Goal: Information Seeking & Learning: Learn about a topic

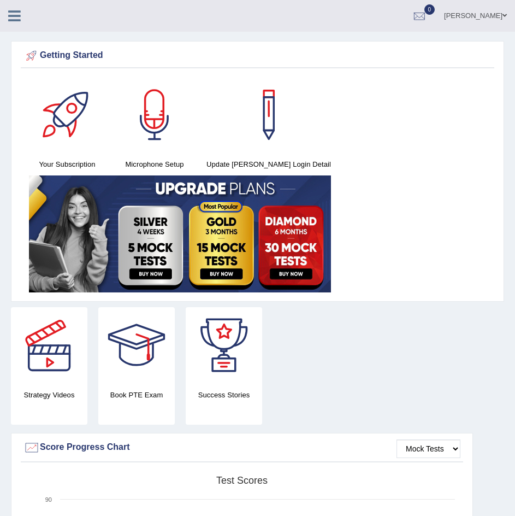
click at [13, 11] on icon at bounding box center [14, 16] width 13 height 14
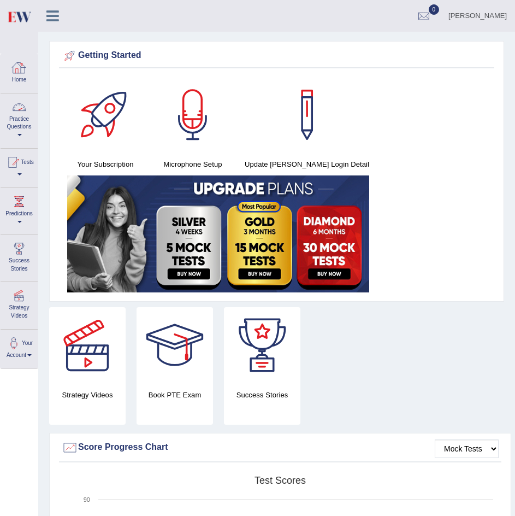
click at [16, 110] on div at bounding box center [19, 107] width 16 height 16
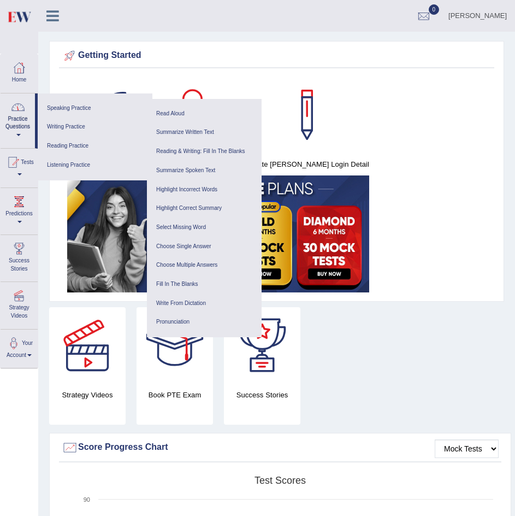
click at [56, 13] on icon at bounding box center [52, 16] width 13 height 14
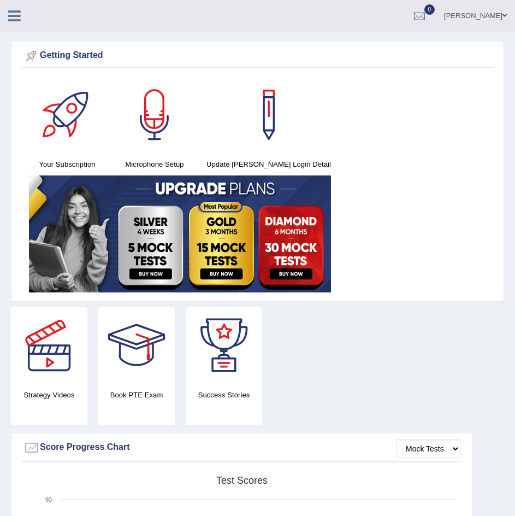
click at [16, 15] on icon at bounding box center [14, 16] width 13 height 14
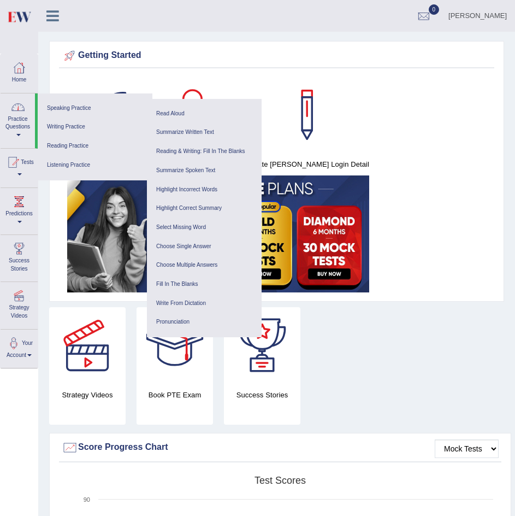
click at [21, 121] on link "Practice Questions" at bounding box center [18, 118] width 34 height 51
click at [78, 106] on link "Speaking Practice" at bounding box center [95, 108] width 104 height 19
click at [15, 69] on div at bounding box center [19, 68] width 16 height 16
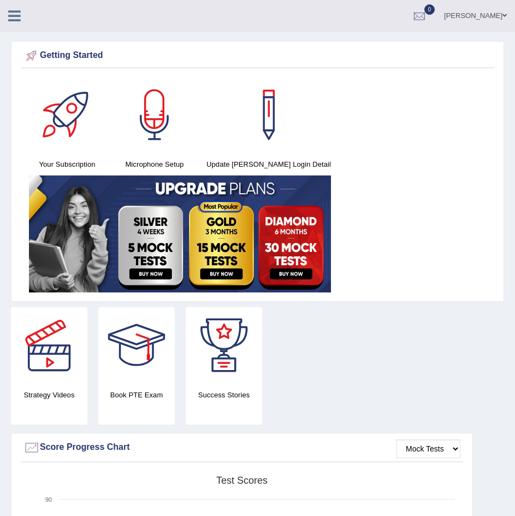
click at [14, 11] on icon at bounding box center [14, 16] width 13 height 14
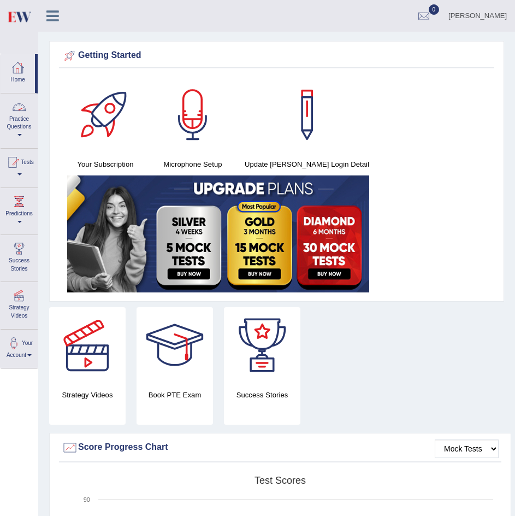
click at [18, 110] on div at bounding box center [19, 107] width 16 height 16
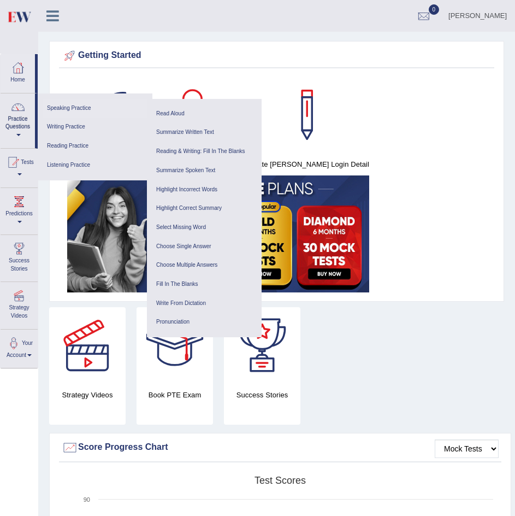
click at [76, 106] on link "Speaking Practice" at bounding box center [95, 108] width 104 height 19
click at [199, 226] on link "Select Missing Word" at bounding box center [204, 227] width 104 height 19
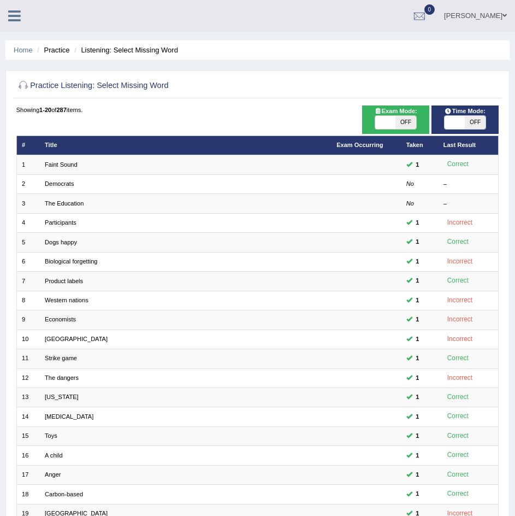
click at [9, 11] on icon at bounding box center [14, 16] width 13 height 14
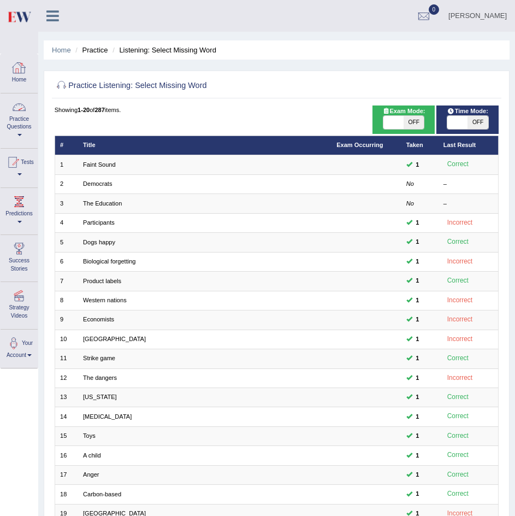
click at [29, 114] on link "Practice Questions" at bounding box center [19, 118] width 37 height 51
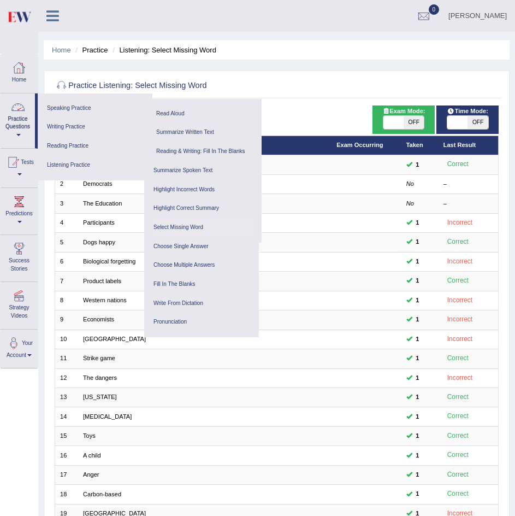
click at [60, 10] on link at bounding box center [52, 15] width 29 height 16
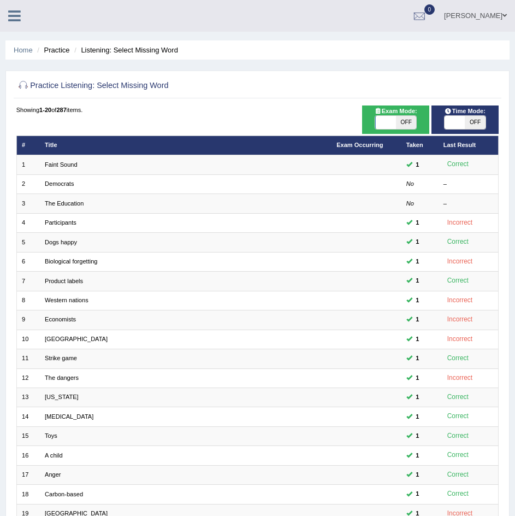
click at [60, 10] on div "Parvinder Kaur Toggle navigation Username: Parvinder84101 Access Type: Online S…" at bounding box center [257, 16] width 515 height 32
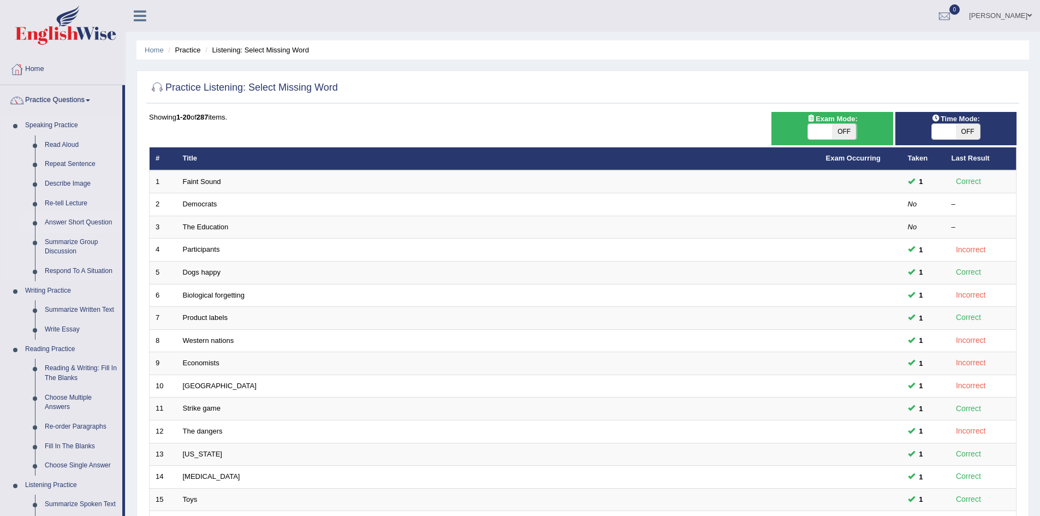
click at [87, 222] on link "Answer Short Question" at bounding box center [81, 223] width 82 height 20
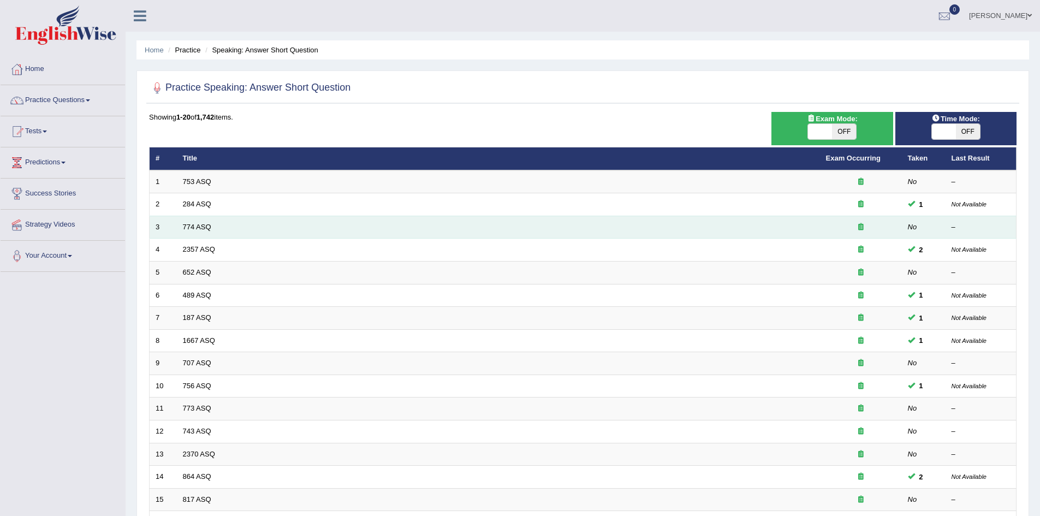
scroll to position [207, 0]
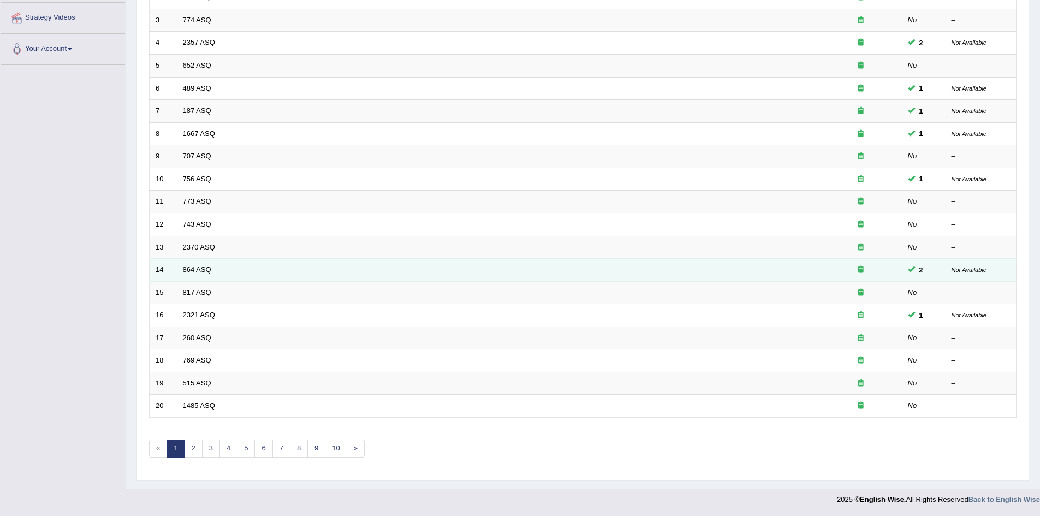
click at [229, 269] on td "864 ASQ" at bounding box center [498, 270] width 643 height 23
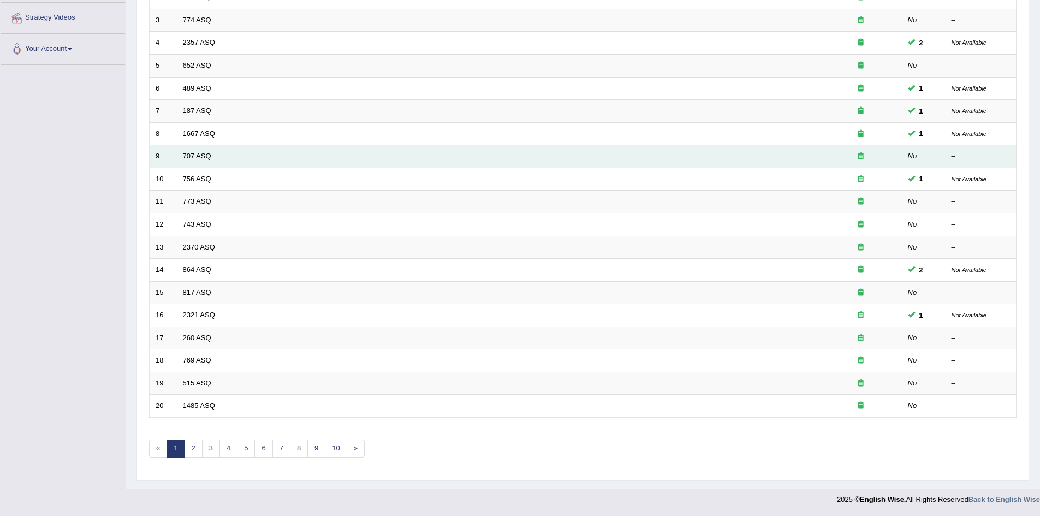
click at [195, 155] on link "707 ASQ" at bounding box center [197, 156] width 28 height 8
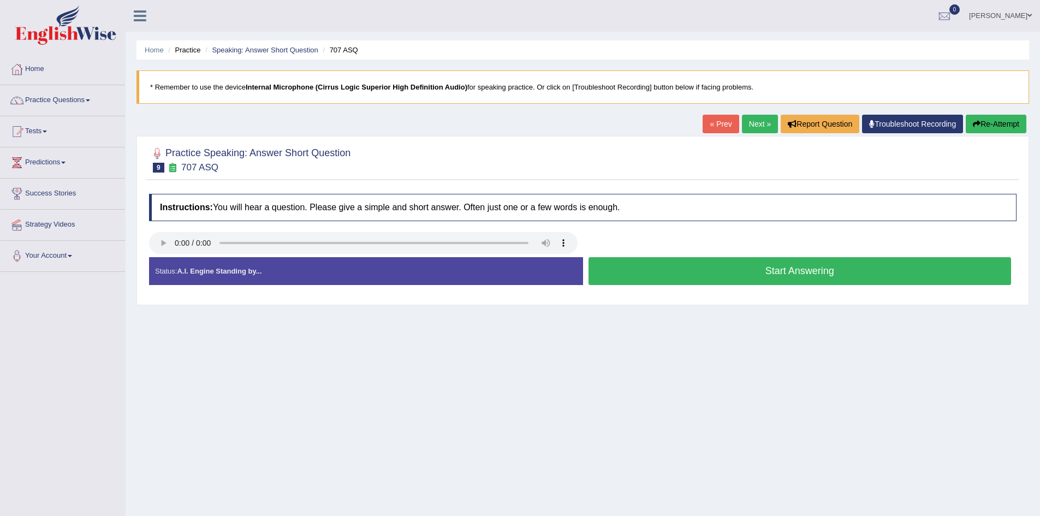
click at [789, 275] on button "Start Answering" at bounding box center [800, 271] width 423 height 28
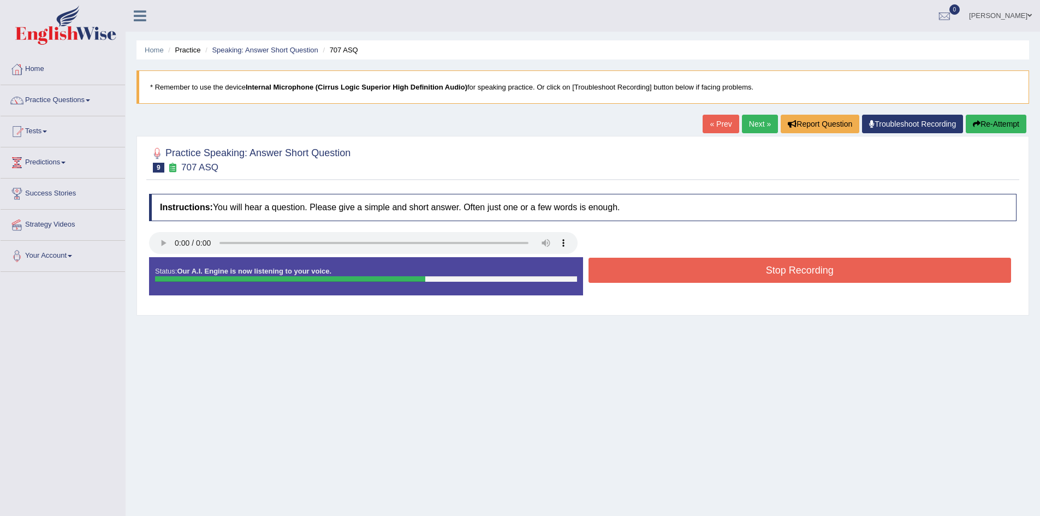
click at [786, 268] on button "Stop Recording" at bounding box center [800, 270] width 423 height 25
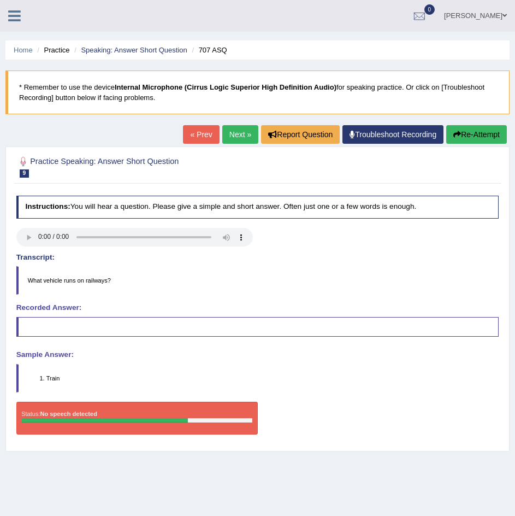
click at [239, 131] on link "Next »" at bounding box center [240, 134] width 36 height 19
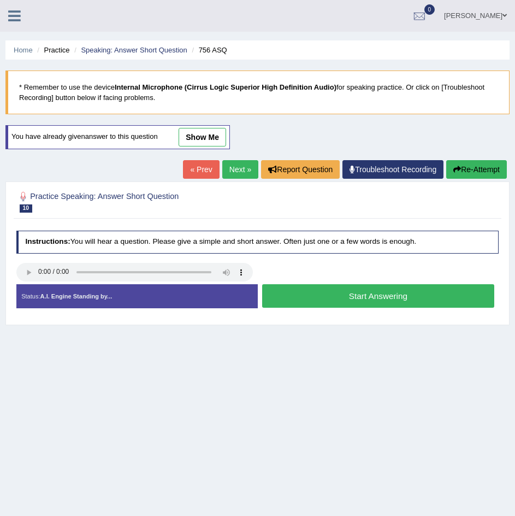
click at [239, 131] on div "Home Practice Speaking: Answer Short Question 756 ASQ * Remember to use the dev…" at bounding box center [257, 273] width 515 height 546
click at [229, 165] on link "Next »" at bounding box center [240, 169] width 36 height 19
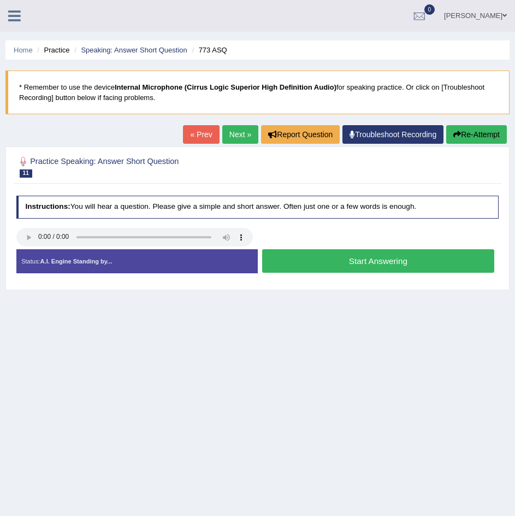
click at [386, 256] on button "Start Answering" at bounding box center [378, 260] width 232 height 23
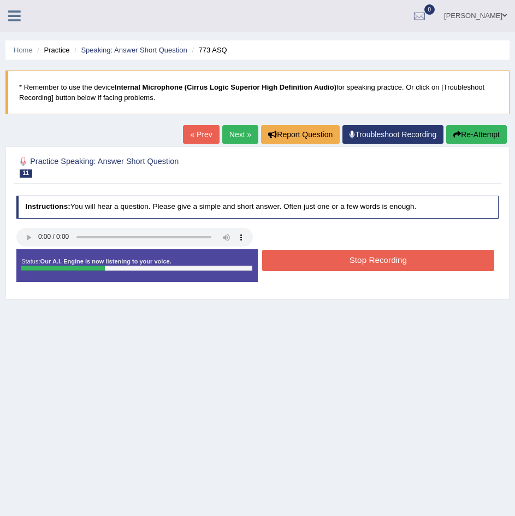
click at [386, 256] on button "Stop Recording" at bounding box center [378, 260] width 232 height 21
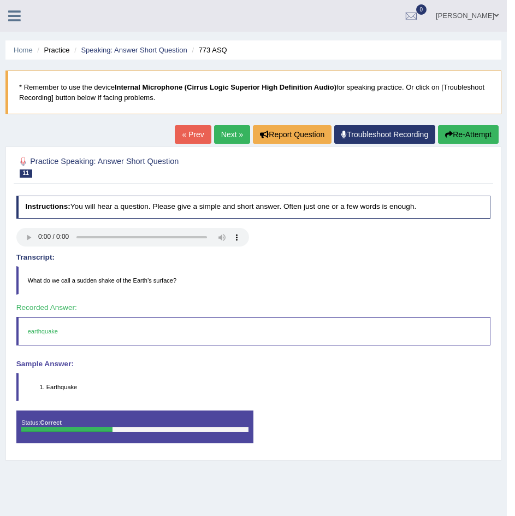
click at [236, 139] on link "Next »" at bounding box center [232, 134] width 36 height 19
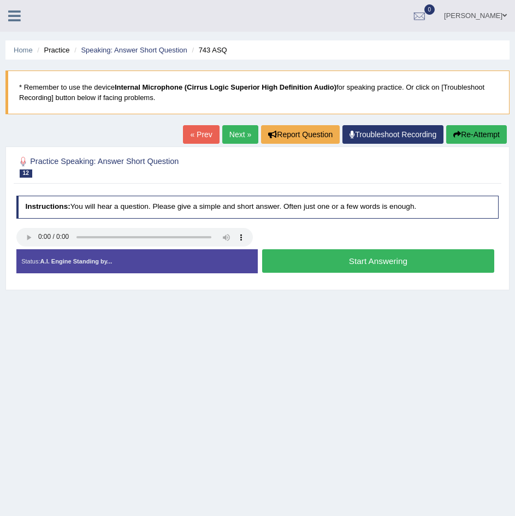
click at [241, 138] on link "Next »" at bounding box center [240, 134] width 36 height 19
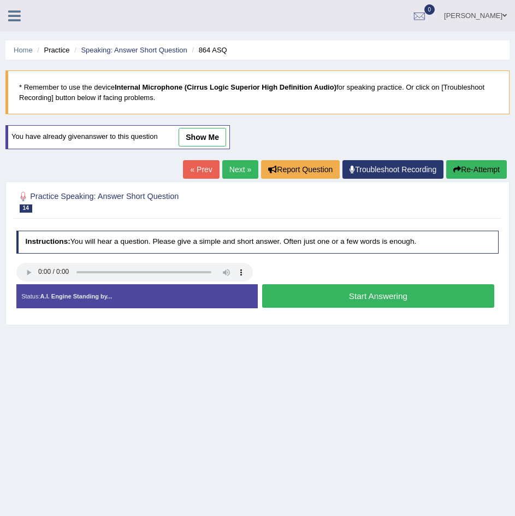
click at [341, 291] on button "Start Answering" at bounding box center [378, 295] width 232 height 23
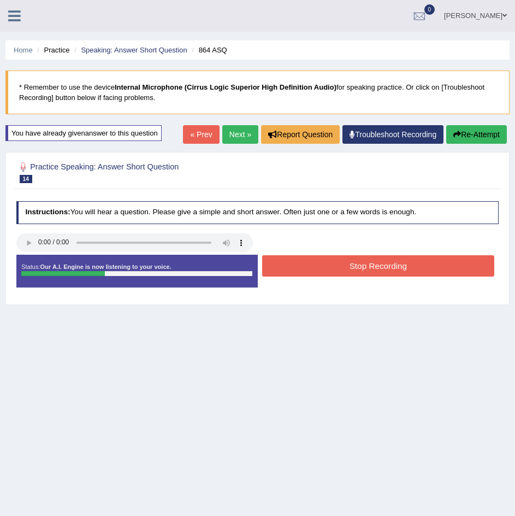
click at [360, 264] on button "Stop Recording" at bounding box center [378, 265] width 232 height 21
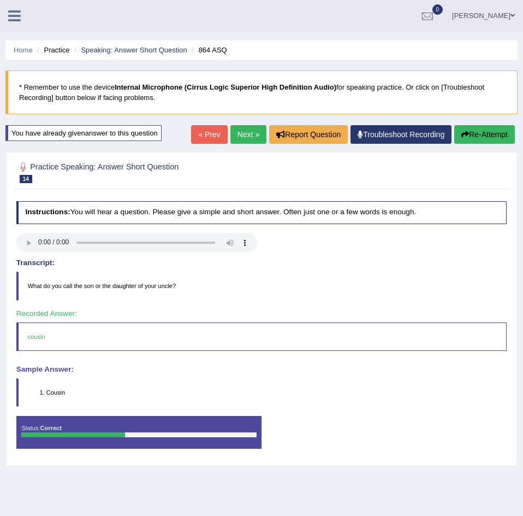
click at [233, 138] on div "Our A.I. Engine is working on your speech analysis! Please be patient. It may t…" at bounding box center [261, 258] width 523 height 516
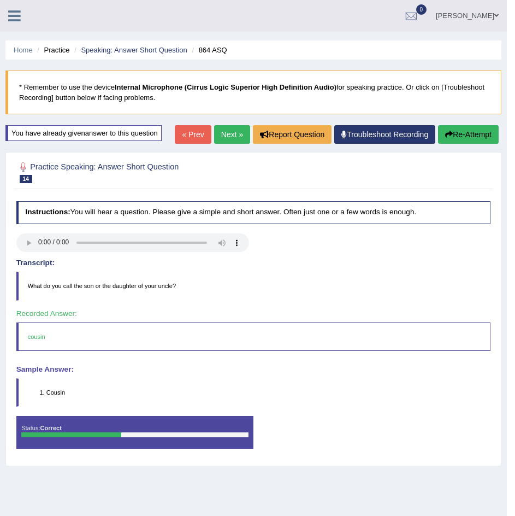
click at [228, 133] on link "Next »" at bounding box center [232, 134] width 36 height 19
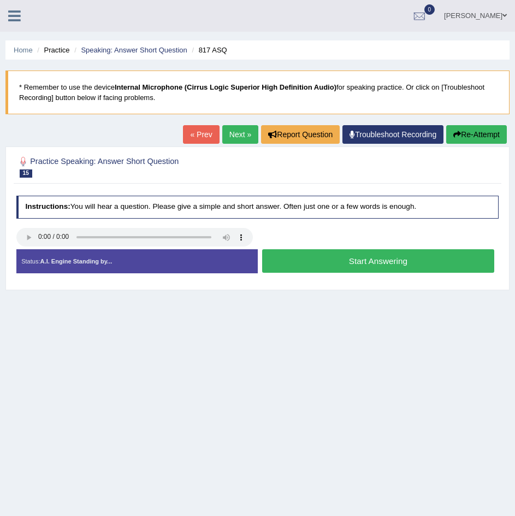
click at [372, 262] on button "Start Answering" at bounding box center [378, 260] width 232 height 23
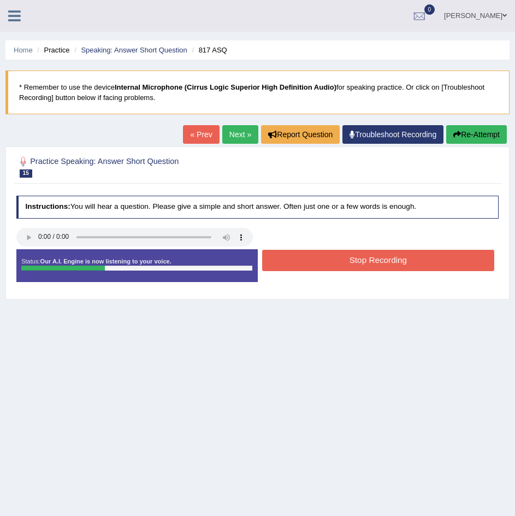
click at [372, 262] on button "Stop Recording" at bounding box center [378, 260] width 232 height 21
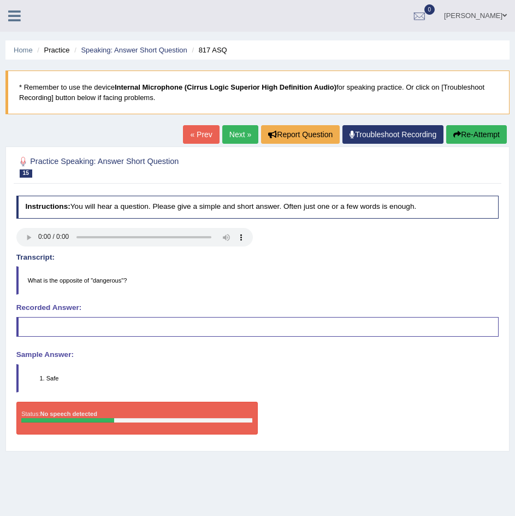
click at [17, 10] on icon at bounding box center [14, 16] width 13 height 14
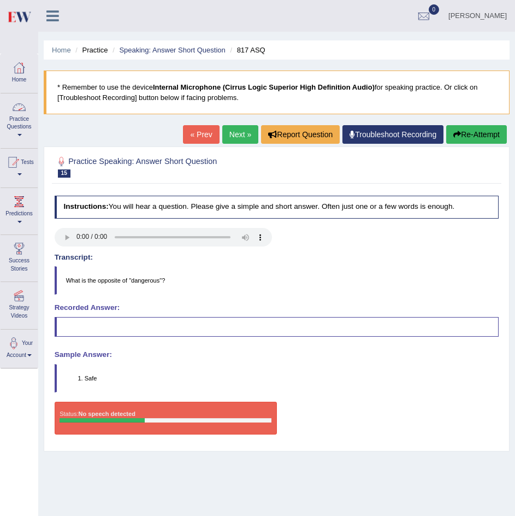
click at [17, 116] on link "Practice Questions" at bounding box center [19, 118] width 37 height 51
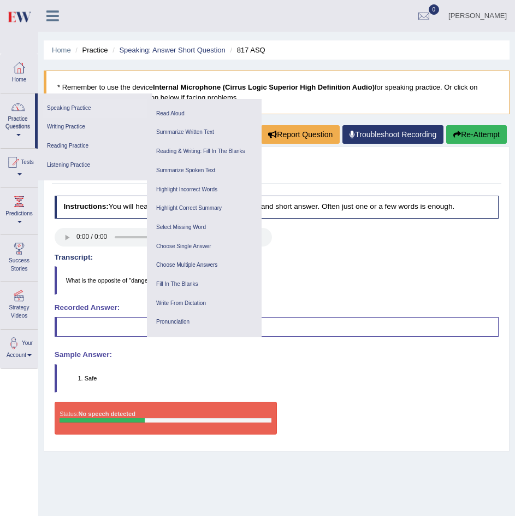
click at [73, 108] on link "Speaking Practice" at bounding box center [95, 108] width 104 height 19
click at [177, 264] on link "Choose Multiple Answers" at bounding box center [204, 265] width 104 height 19
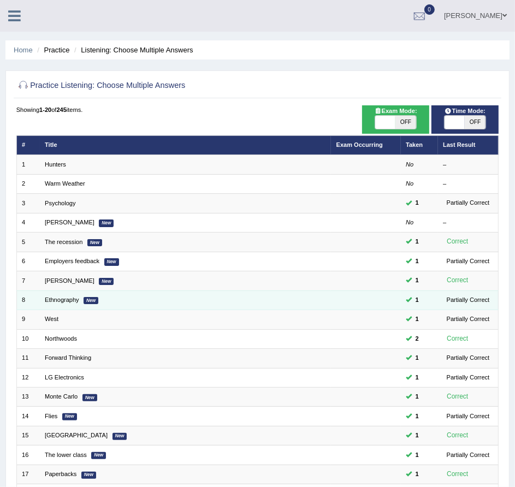
scroll to position [147, 0]
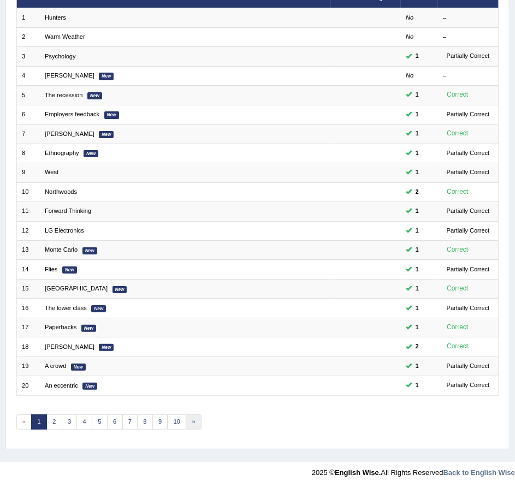
click at [190, 424] on link "»" at bounding box center [194, 421] width 16 height 15
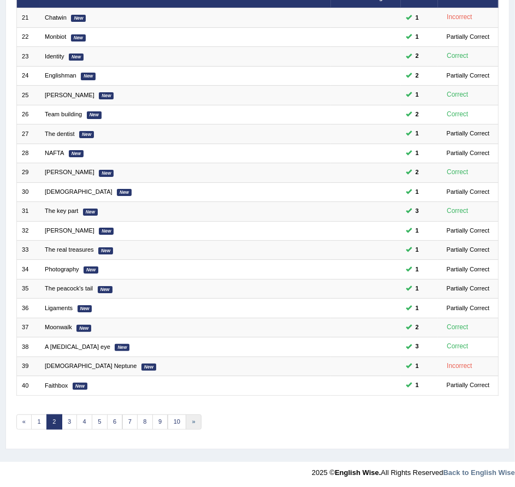
click at [190, 424] on link "»" at bounding box center [194, 421] width 16 height 15
drag, startPoint x: 0, startPoint y: 0, endPoint x: 190, endPoint y: 424, distance: 464.4
click at [190, 424] on link "»" at bounding box center [194, 421] width 16 height 15
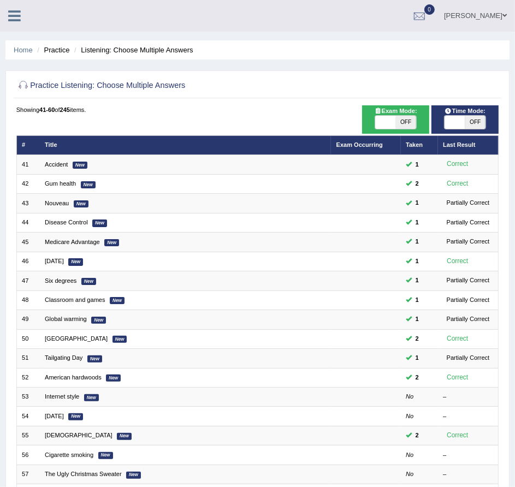
click at [5, 12] on link at bounding box center [14, 15] width 29 height 16
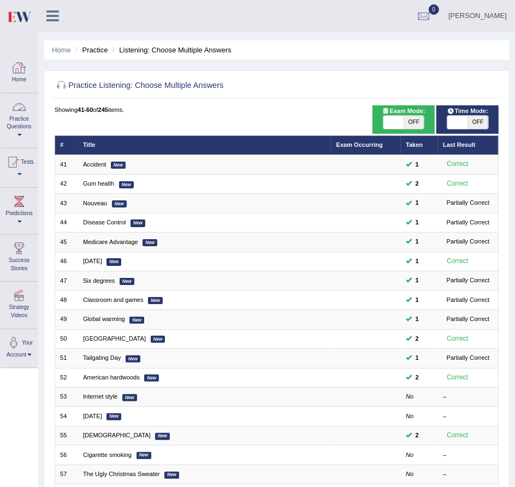
click at [18, 124] on link "Practice Questions" at bounding box center [19, 118] width 37 height 51
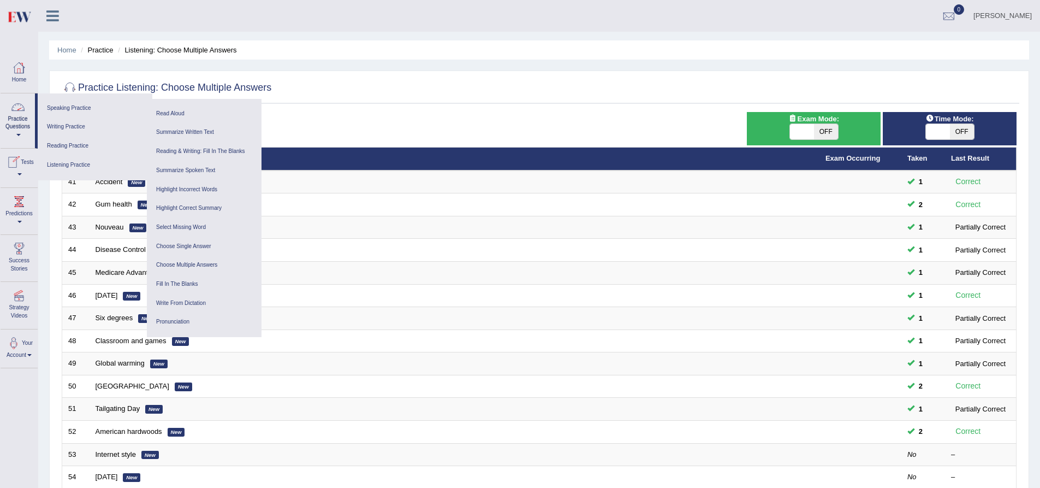
click at [56, 10] on icon at bounding box center [52, 16] width 13 height 14
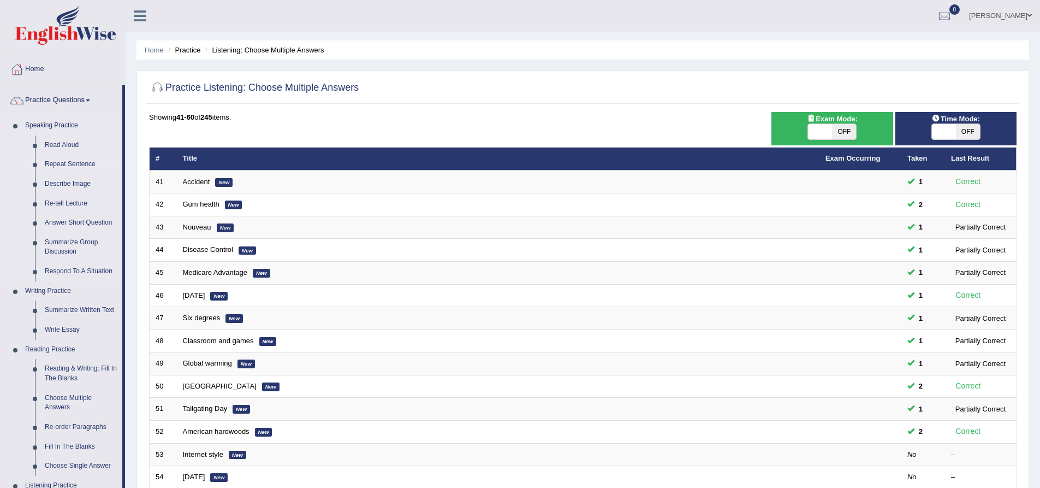
click at [80, 161] on link "Repeat Sentence" at bounding box center [81, 165] width 82 height 20
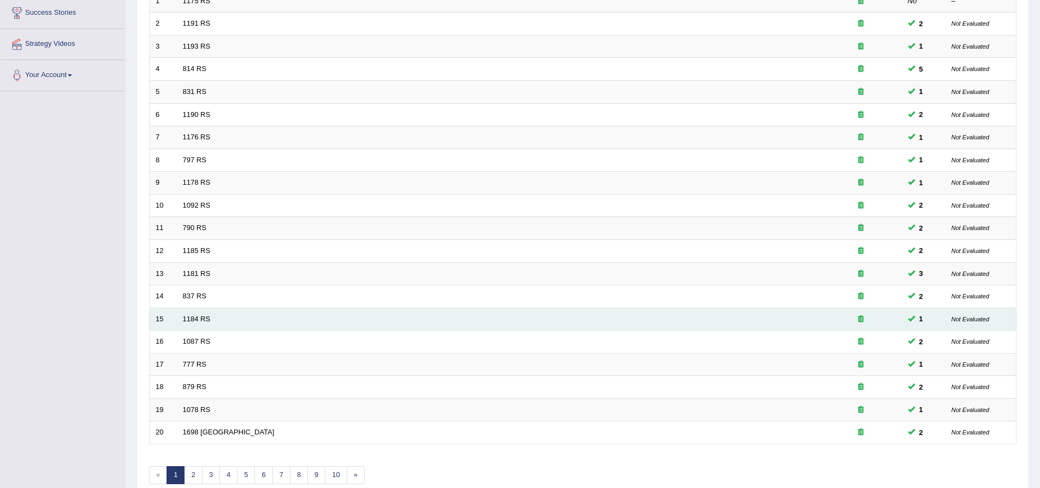
scroll to position [235, 0]
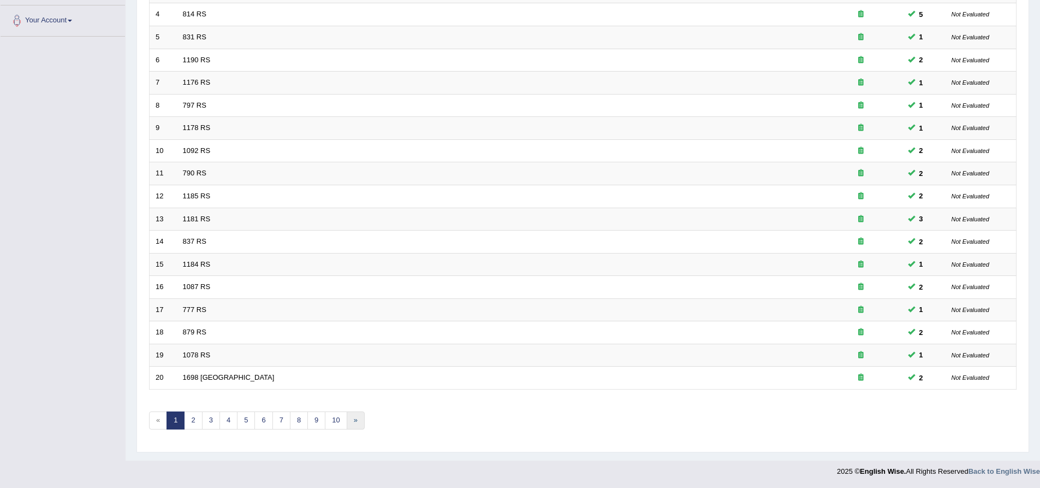
click at [355, 418] on link "»" at bounding box center [356, 420] width 18 height 18
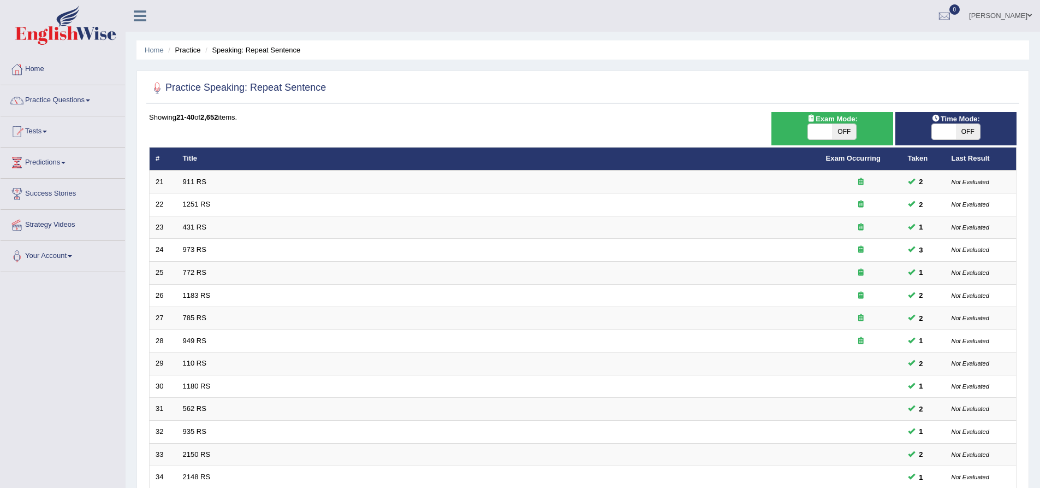
scroll to position [235, 0]
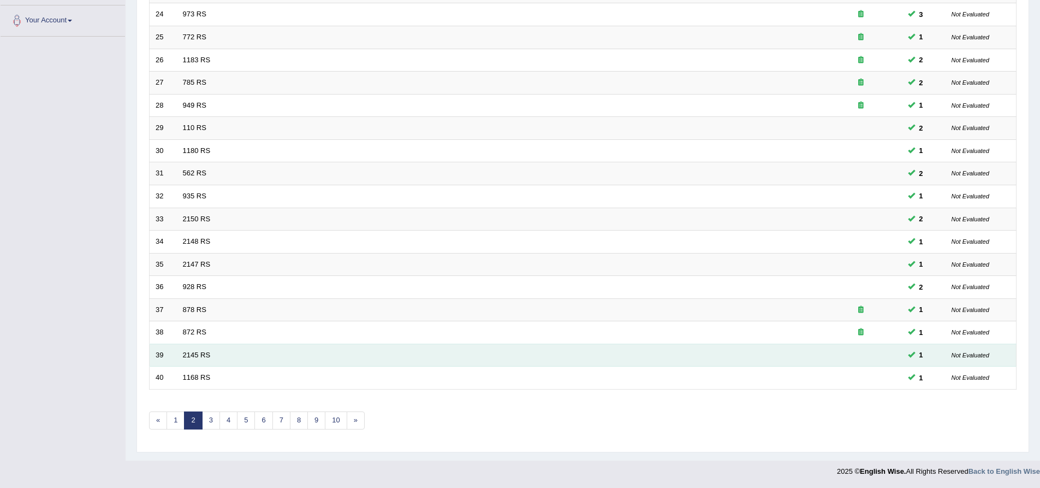
click at [212, 358] on td "2145 RS" at bounding box center [498, 354] width 643 height 23
click at [203, 351] on link "2145 RS" at bounding box center [197, 355] width 28 height 8
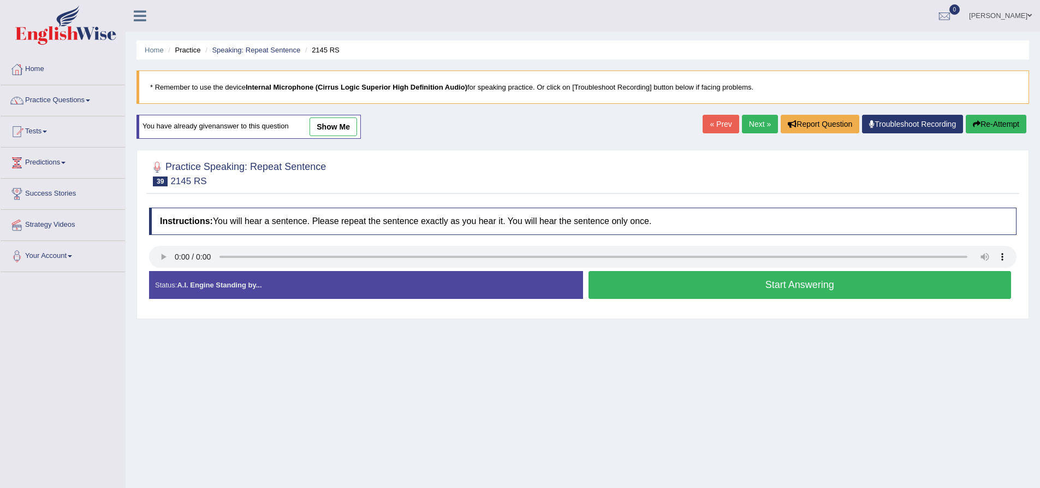
click at [348, 122] on link "show me" at bounding box center [334, 126] width 48 height 19
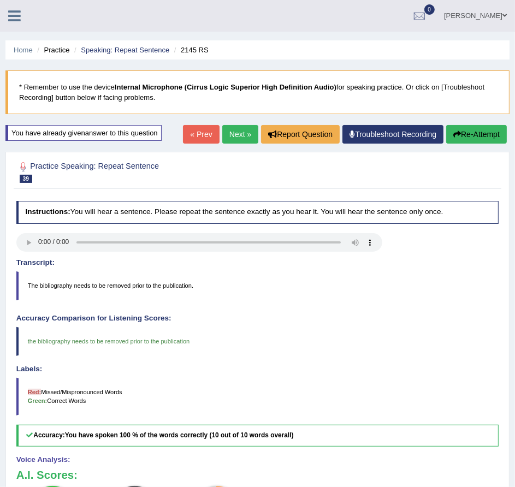
click at [13, 16] on icon at bounding box center [14, 16] width 13 height 14
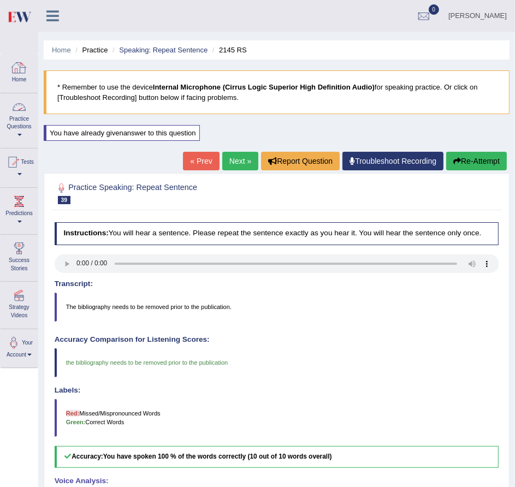
click at [15, 128] on link "Practice Questions" at bounding box center [19, 118] width 37 height 51
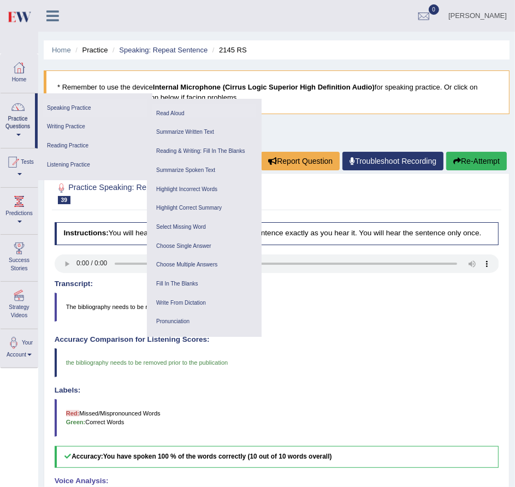
click at [171, 112] on link "Read Aloud" at bounding box center [204, 113] width 104 height 19
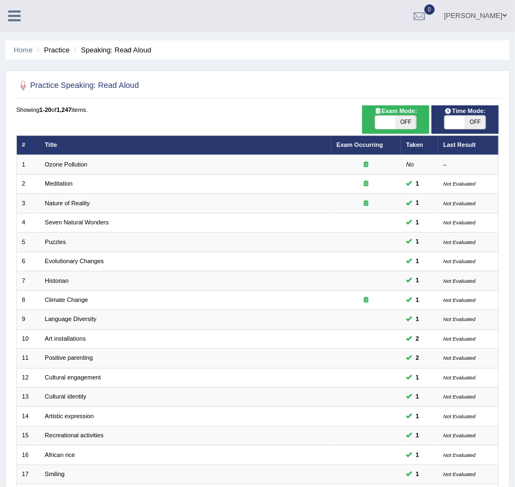
scroll to position [147, 0]
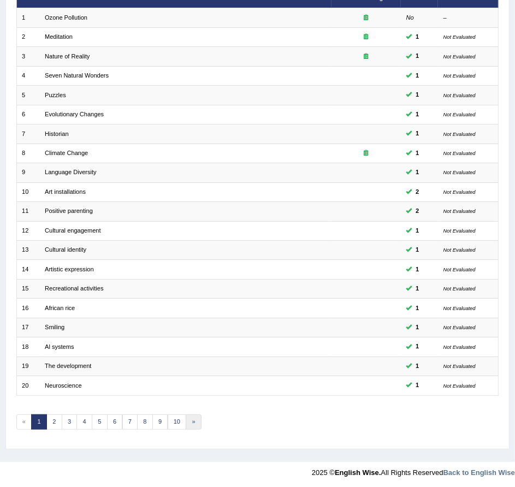
click at [192, 424] on link "»" at bounding box center [194, 421] width 16 height 15
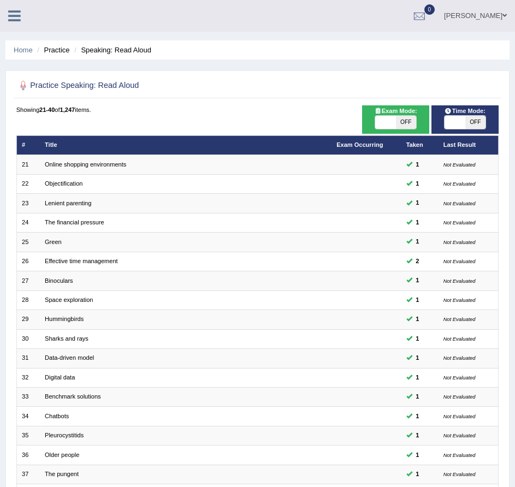
click at [192, 424] on td "Chatbots" at bounding box center [186, 416] width 292 height 19
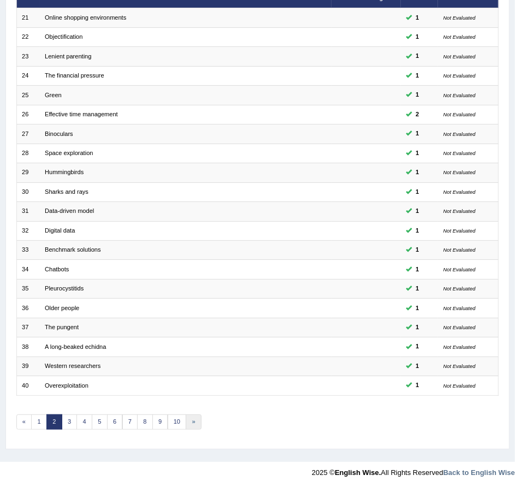
click at [192, 424] on link "»" at bounding box center [194, 421] width 16 height 15
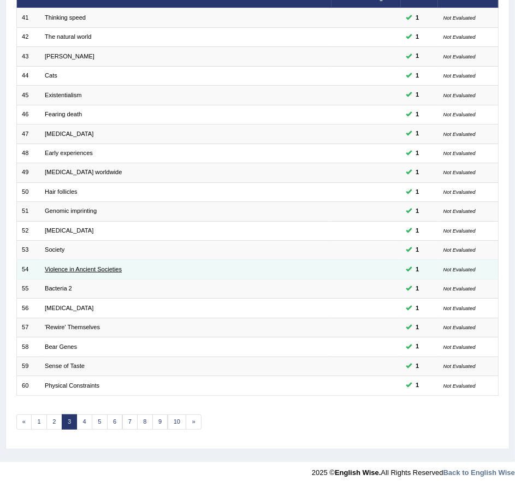
click at [106, 268] on link "Violence in Ancient Societies" at bounding box center [83, 269] width 77 height 7
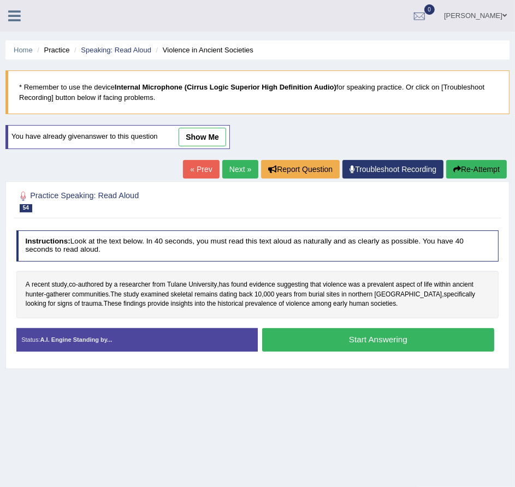
click at [9, 14] on icon at bounding box center [14, 16] width 13 height 14
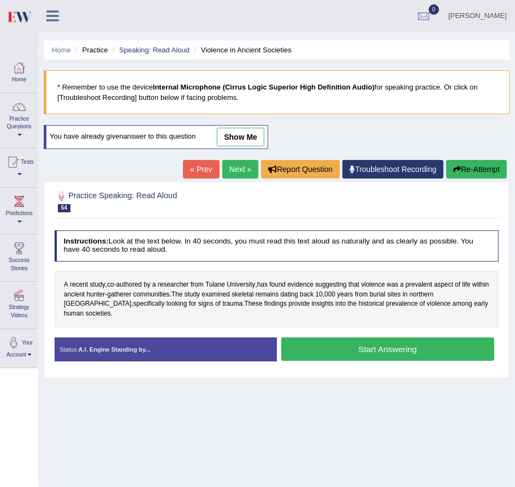
click at [18, 115] on link "Practice Questions" at bounding box center [19, 118] width 37 height 51
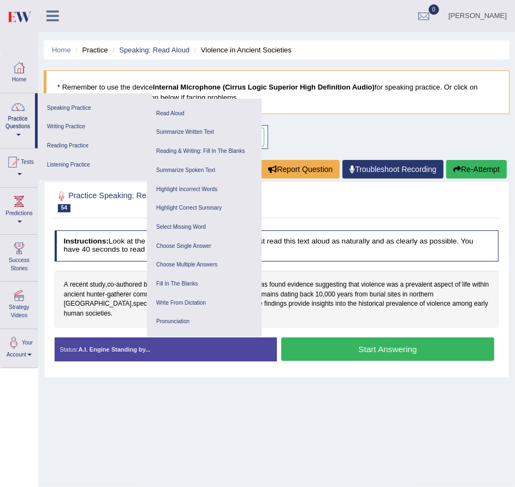
click at [346, 115] on div "Home Practice Speaking: Read Aloud Violence in Ancient Societies * Remember to …" at bounding box center [276, 273] width 477 height 546
click at [309, 122] on div "Home Practice Speaking: Read Aloud Violence in Ancient Societies * Remember to …" at bounding box center [276, 273] width 477 height 546
click at [312, 46] on ul "Home Practice Speaking: Read Aloud Violence in Ancient Societies" at bounding box center [277, 49] width 466 height 19
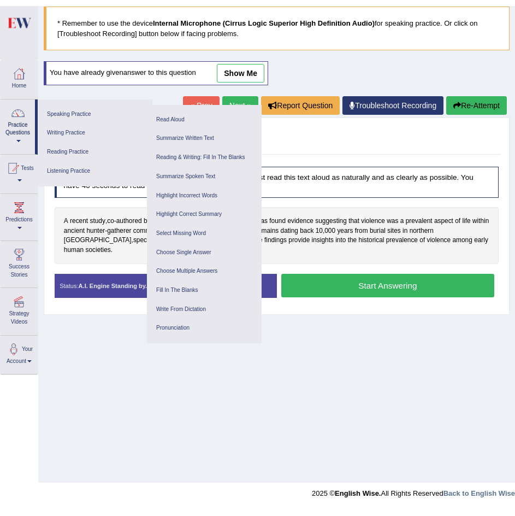
scroll to position [58, 0]
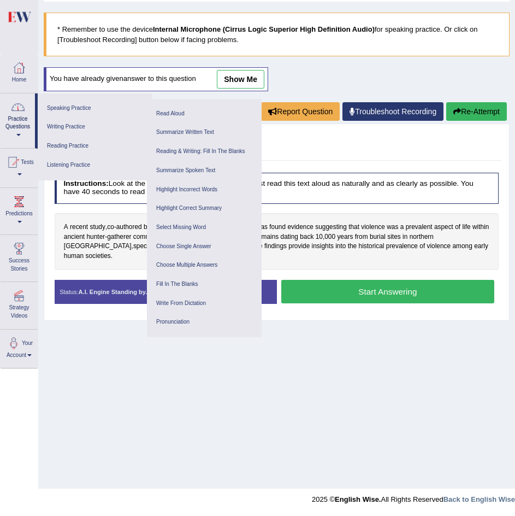
click at [12, 111] on div at bounding box center [18, 107] width 16 height 16
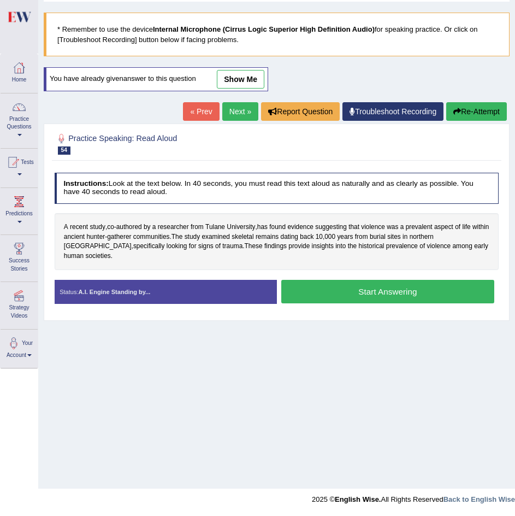
click at [25, 113] on div at bounding box center [19, 107] width 16 height 16
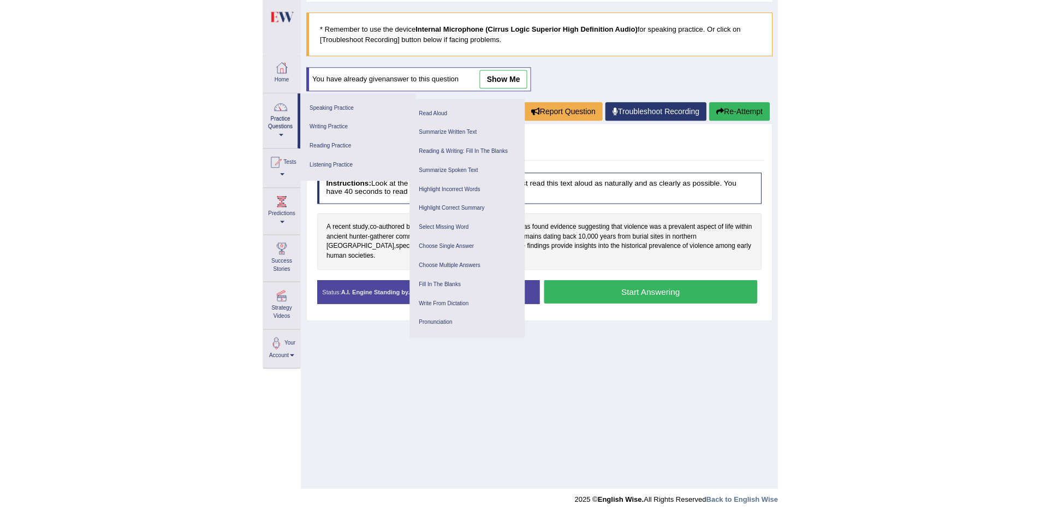
scroll to position [57, 0]
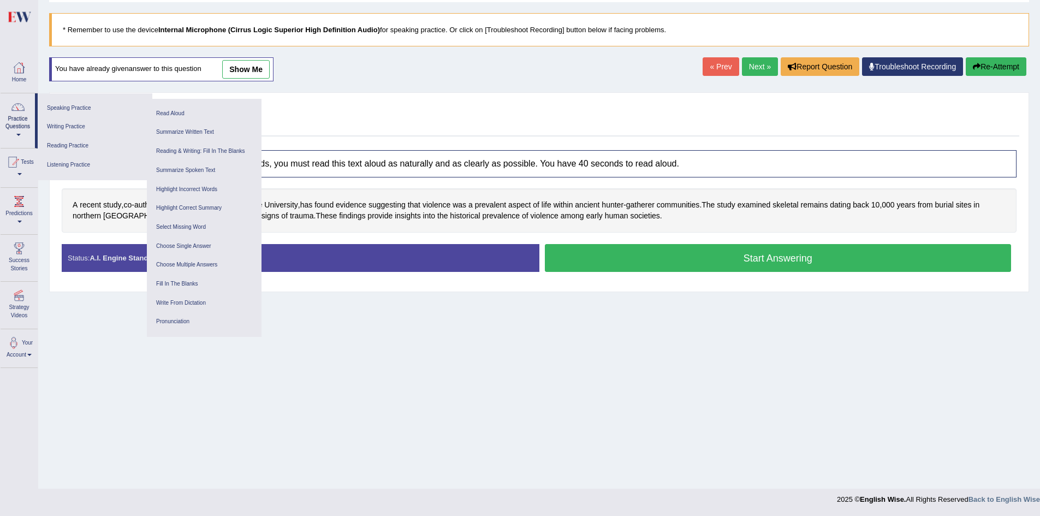
click at [14, 75] on div at bounding box center [19, 68] width 16 height 16
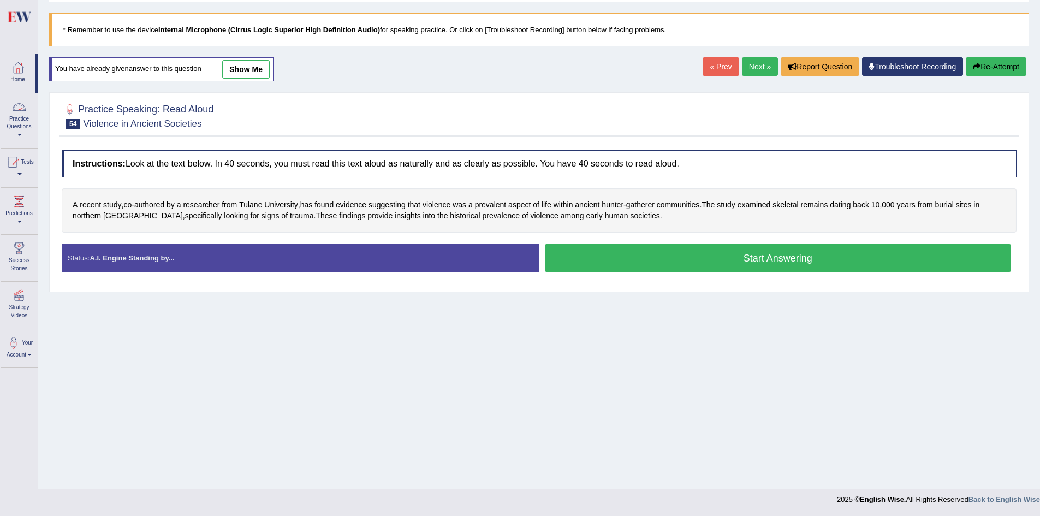
click at [13, 121] on link "Practice Questions" at bounding box center [19, 118] width 37 height 51
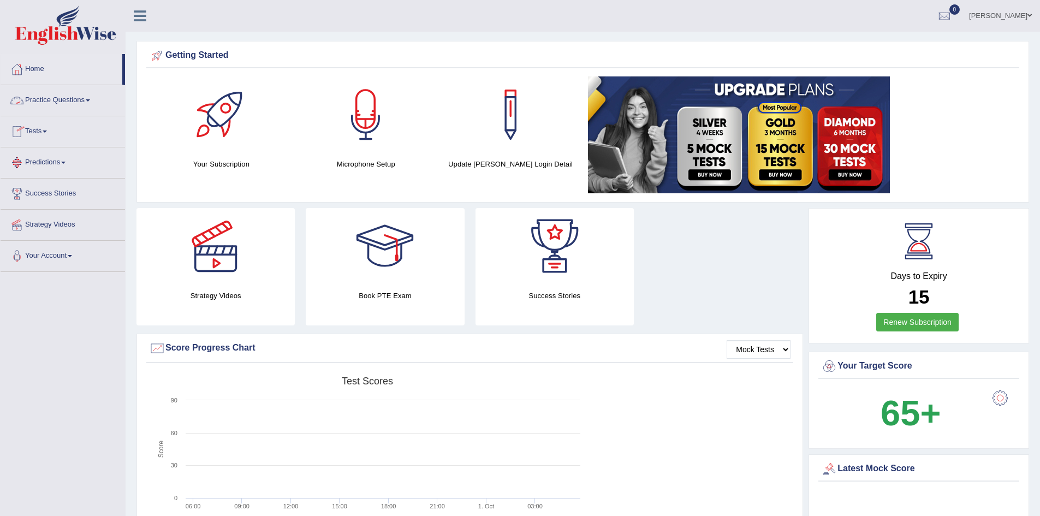
click at [84, 102] on link "Practice Questions" at bounding box center [63, 98] width 125 height 27
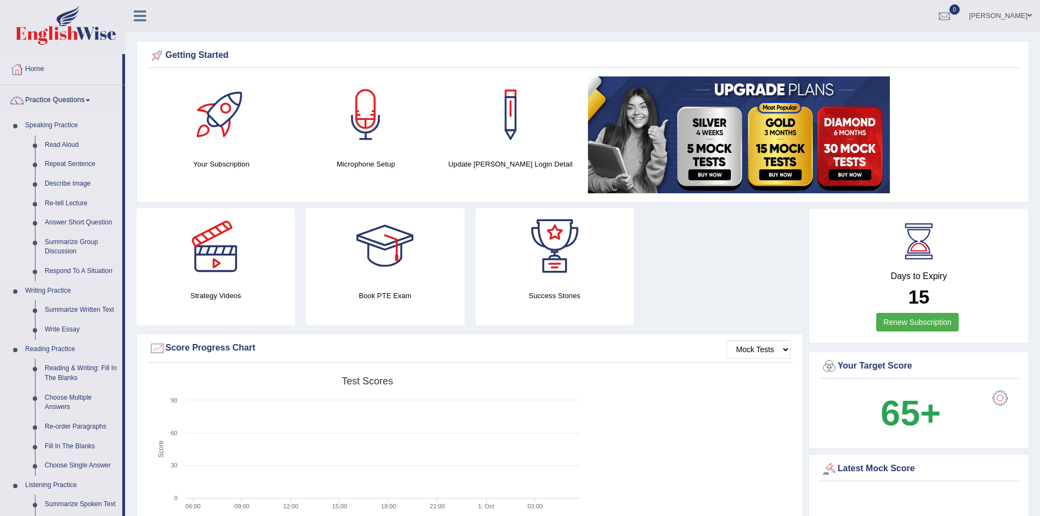
click at [73, 185] on link "Describe Image" at bounding box center [81, 184] width 82 height 20
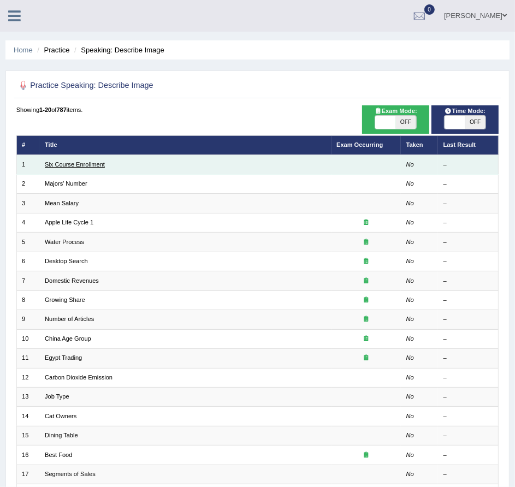
click at [94, 161] on link "Six Course Enrollment" at bounding box center [75, 164] width 60 height 7
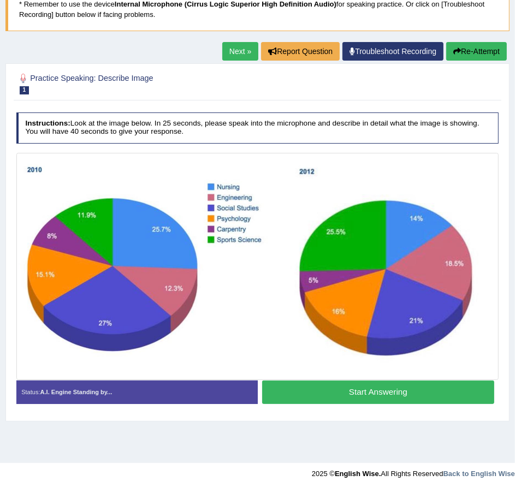
scroll to position [86, 0]
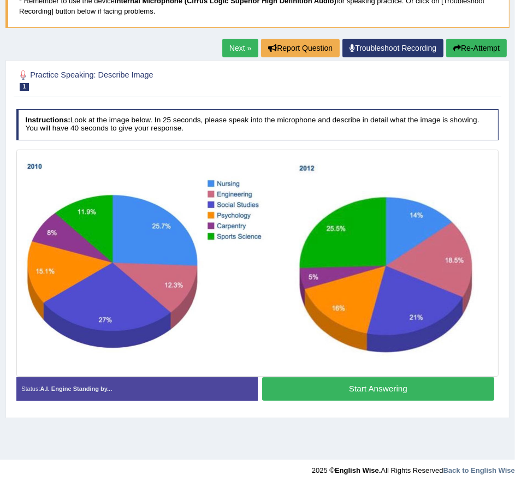
click at [92, 285] on img at bounding box center [258, 263] width 478 height 222
click at [327, 387] on button "Start Answering" at bounding box center [378, 388] width 232 height 23
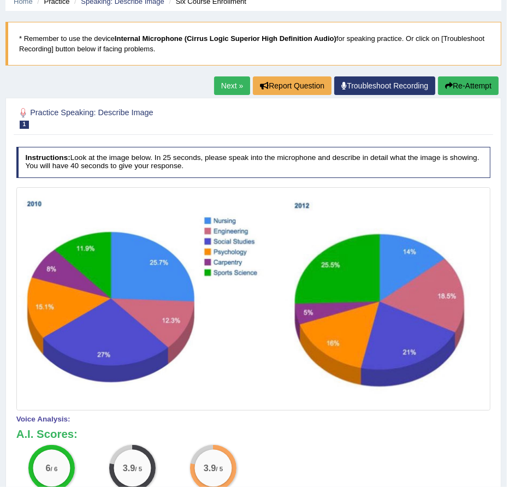
scroll to position [46, 0]
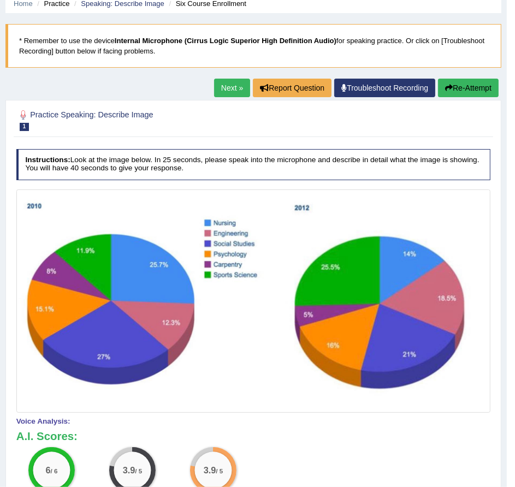
click at [218, 89] on link "Next »" at bounding box center [232, 88] width 36 height 19
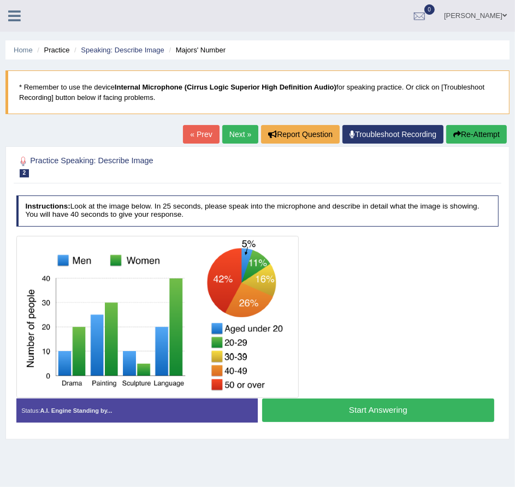
click at [218, 89] on b "Internal Microphone (Cirrus Logic Superior High Definition Audio)" at bounding box center [226, 87] width 222 height 8
click at [318, 404] on button "Start Answering" at bounding box center [378, 410] width 232 height 23
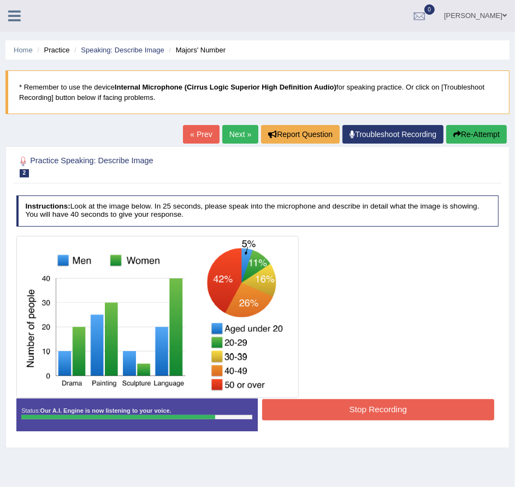
click at [318, 404] on button "Stop Recording" at bounding box center [378, 409] width 232 height 21
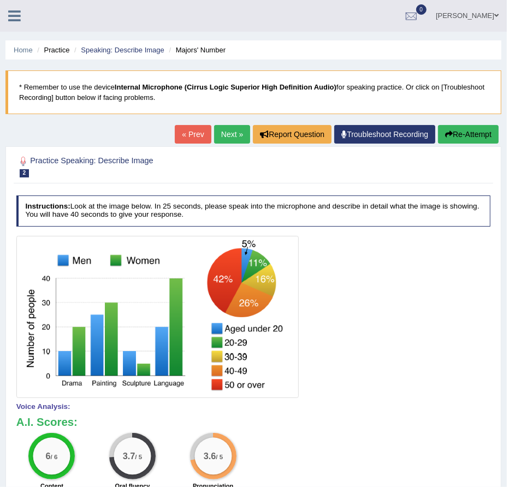
click at [476, 135] on button "Re-Attempt" at bounding box center [468, 134] width 61 height 19
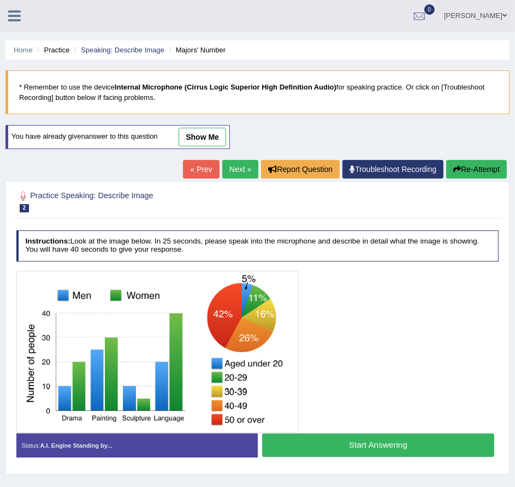
click at [468, 164] on button "Re-Attempt" at bounding box center [476, 169] width 61 height 19
click at [400, 448] on button "Start Answering" at bounding box center [378, 445] width 232 height 23
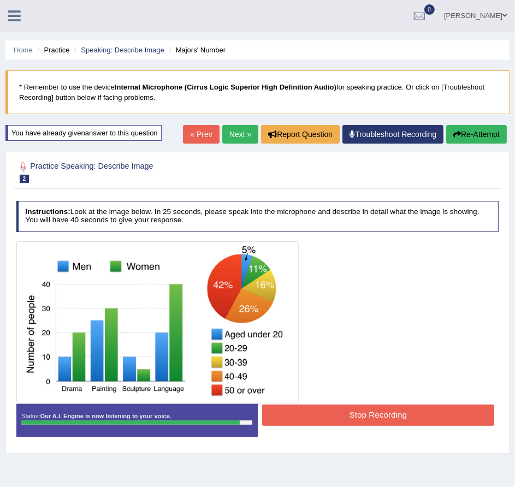
click at [370, 409] on button "Stop Recording" at bounding box center [378, 415] width 232 height 21
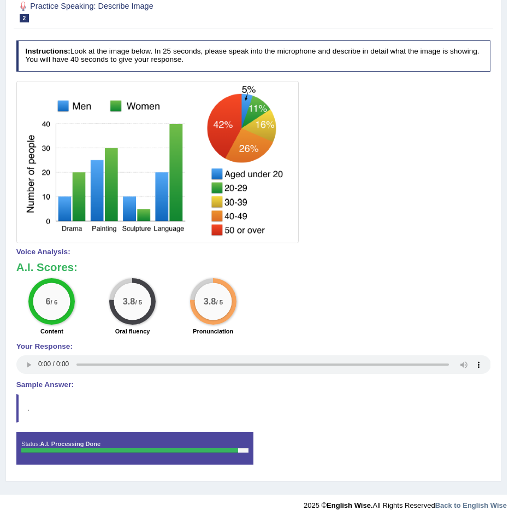
scroll to position [167, 0]
